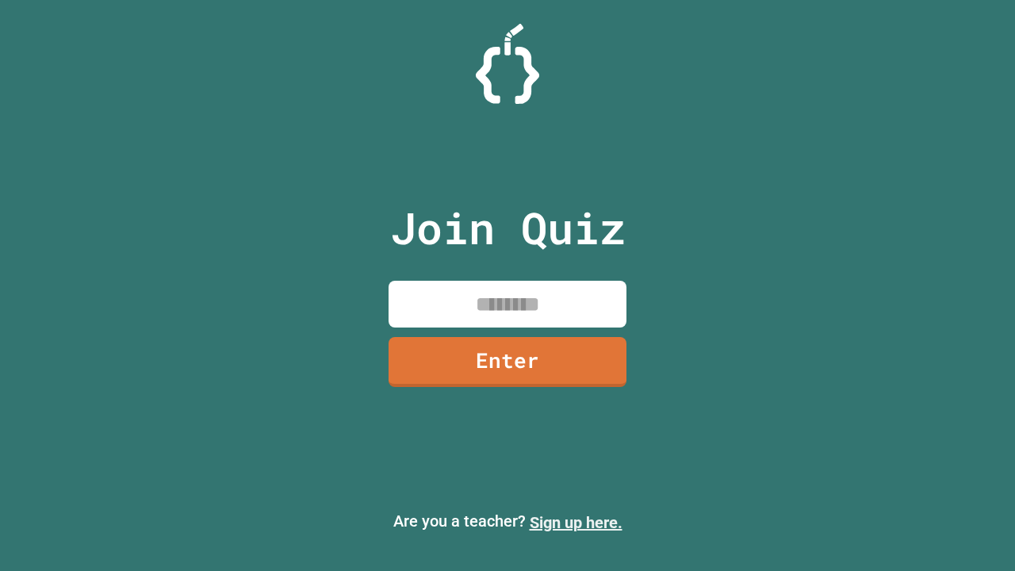
click at [576, 523] on link "Sign up here." at bounding box center [576, 522] width 93 height 19
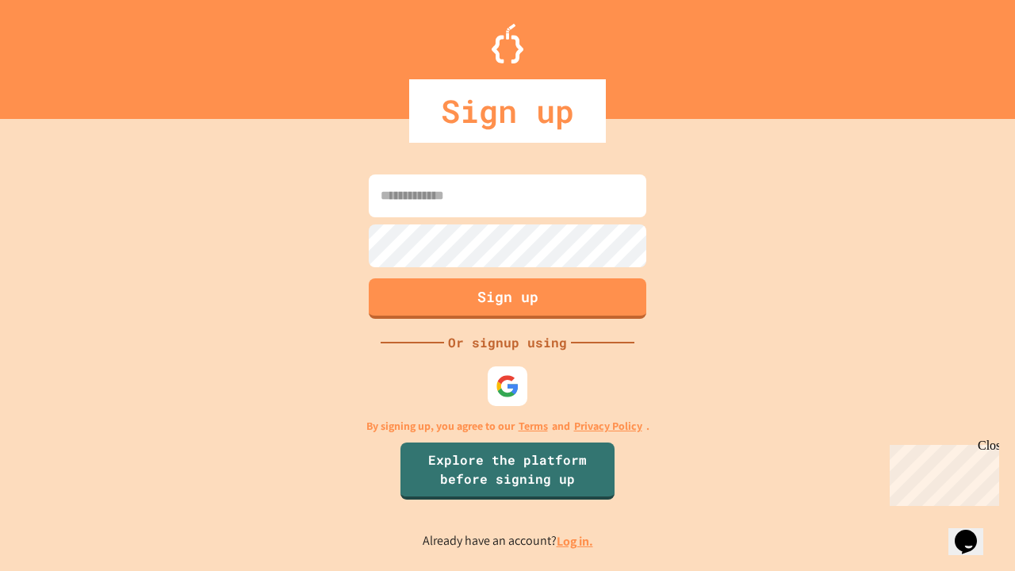
click at [576, 541] on link "Log in." at bounding box center [575, 541] width 36 height 17
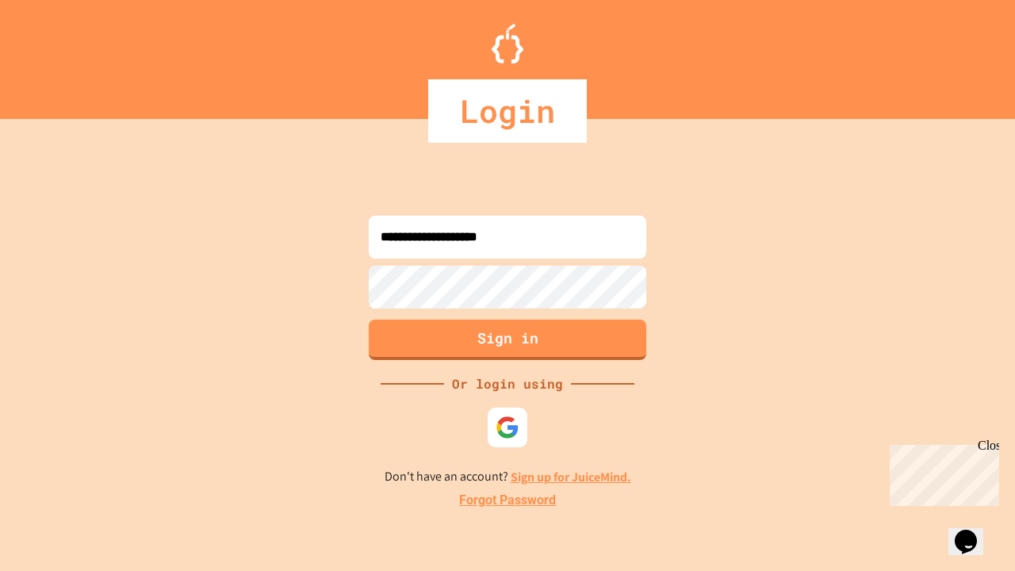
type input "**********"
